Goal: Navigation & Orientation: Find specific page/section

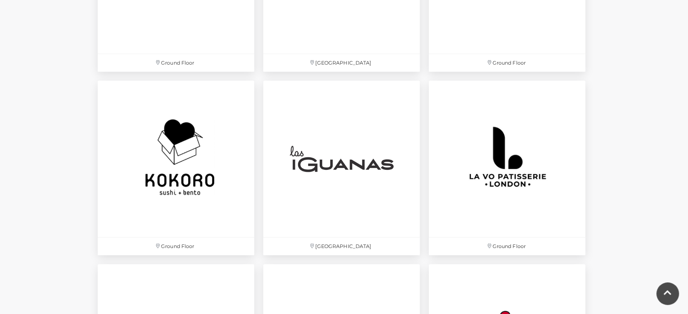
scroll to position [1991, 0]
click at [186, 136] on img at bounding box center [176, 158] width 165 height 165
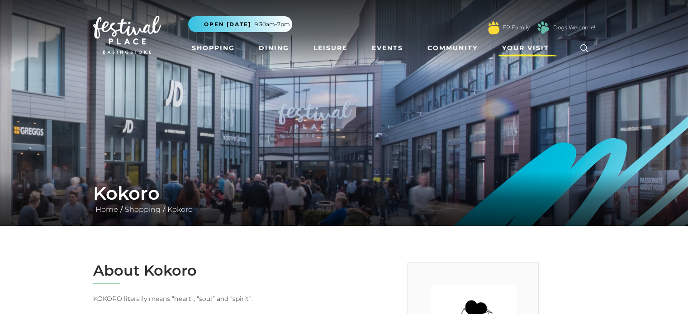
click at [522, 49] on span "Your Visit" at bounding box center [525, 48] width 47 height 10
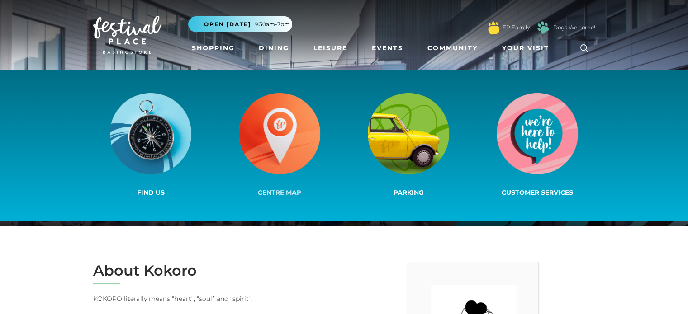
click at [282, 143] on img at bounding box center [279, 133] width 81 height 81
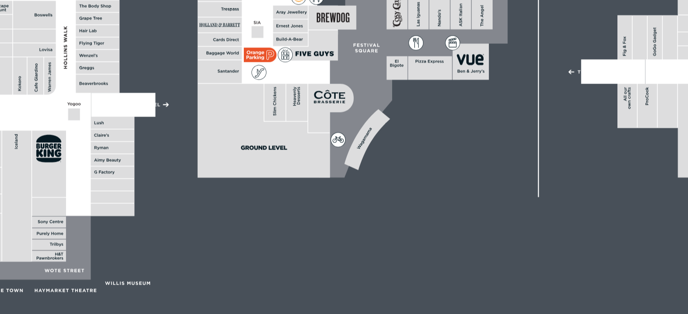
scroll to position [353, 0]
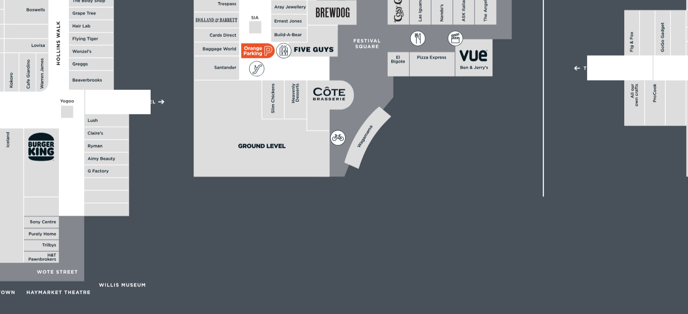
drag, startPoint x: 285, startPoint y: 179, endPoint x: 367, endPoint y: 191, distance: 83.2
click at [367, 191] on icon at bounding box center [344, 76] width 688 height 387
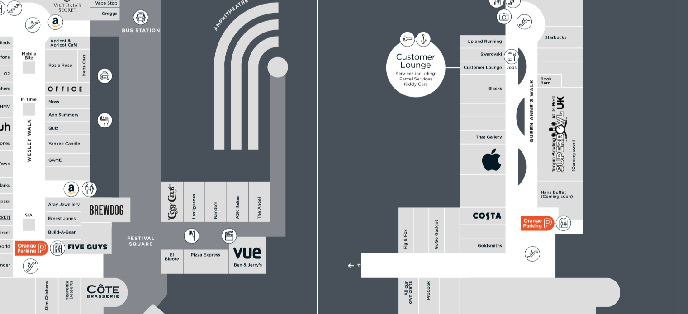
scroll to position [278, 0]
